Goal: Navigation & Orientation: Find specific page/section

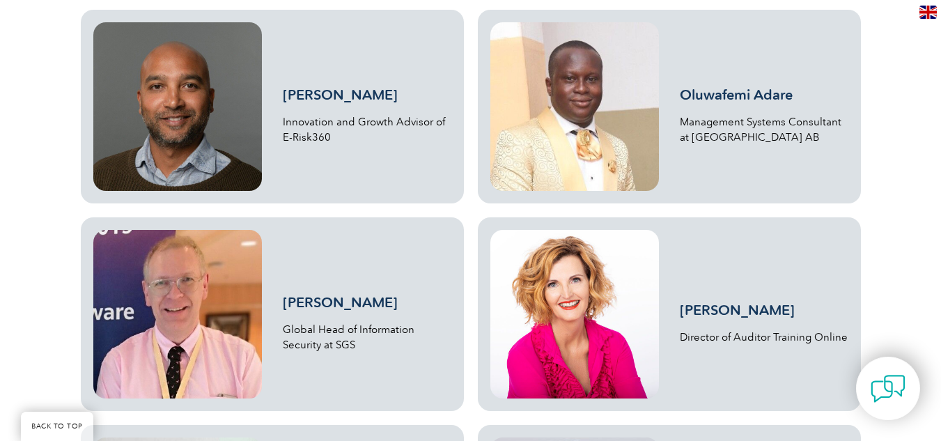
scroll to position [1440, 0]
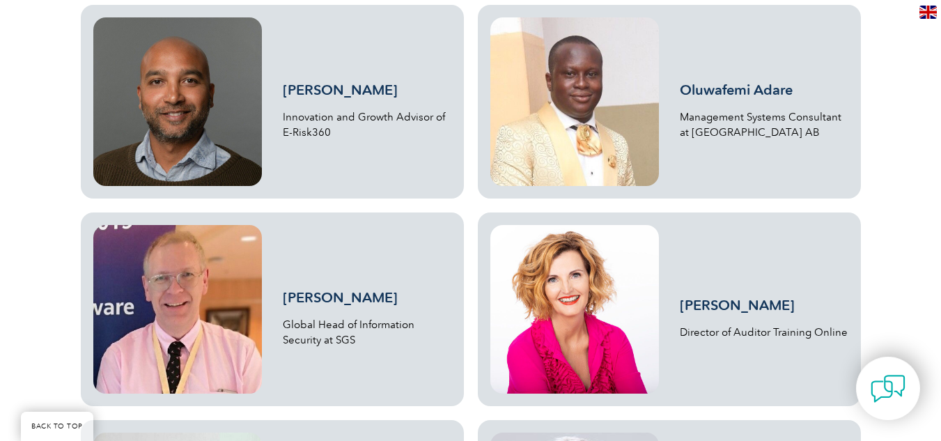
click at [711, 90] on link "Oluwafemi Adare" at bounding box center [736, 90] width 113 height 17
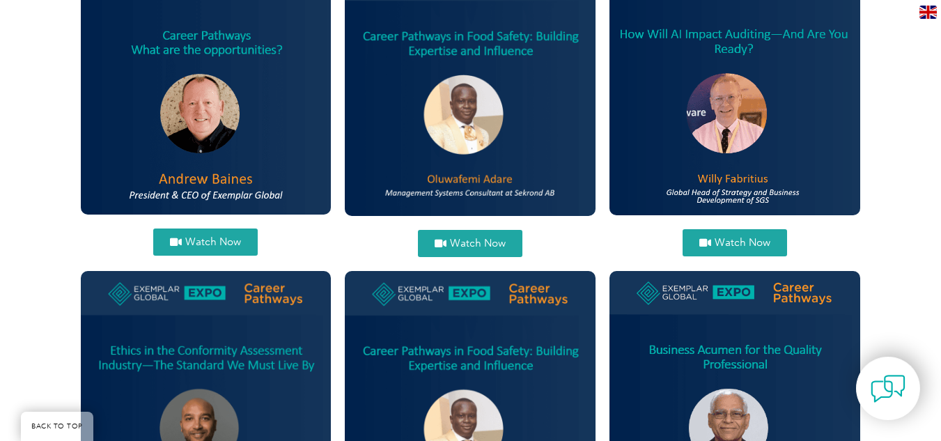
scroll to position [573, 0]
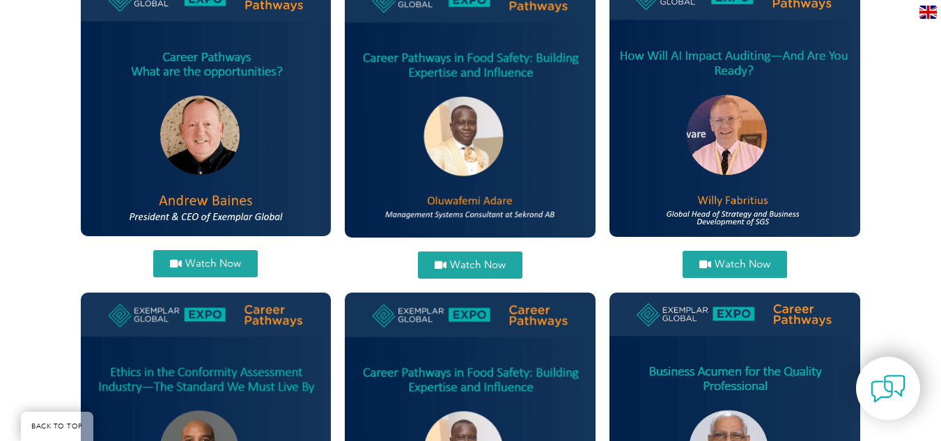
click at [457, 263] on span "Watch Now" at bounding box center [478, 265] width 56 height 10
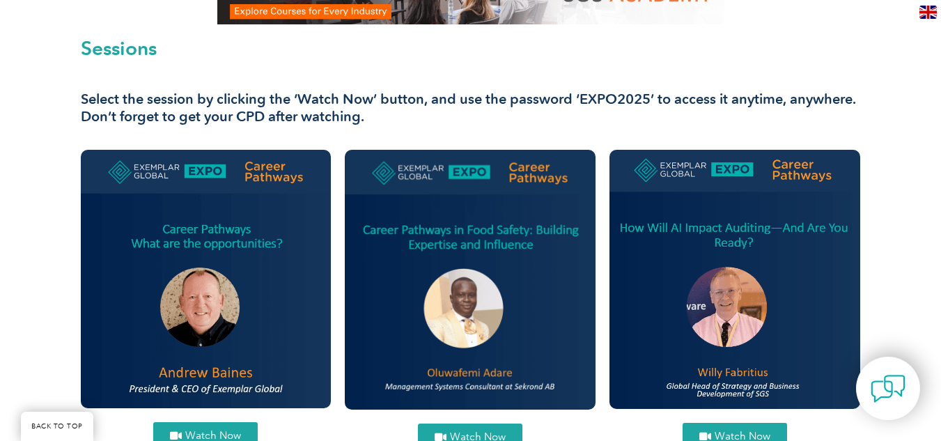
scroll to position [396, 0]
